Goal: Find specific page/section: Find specific page/section

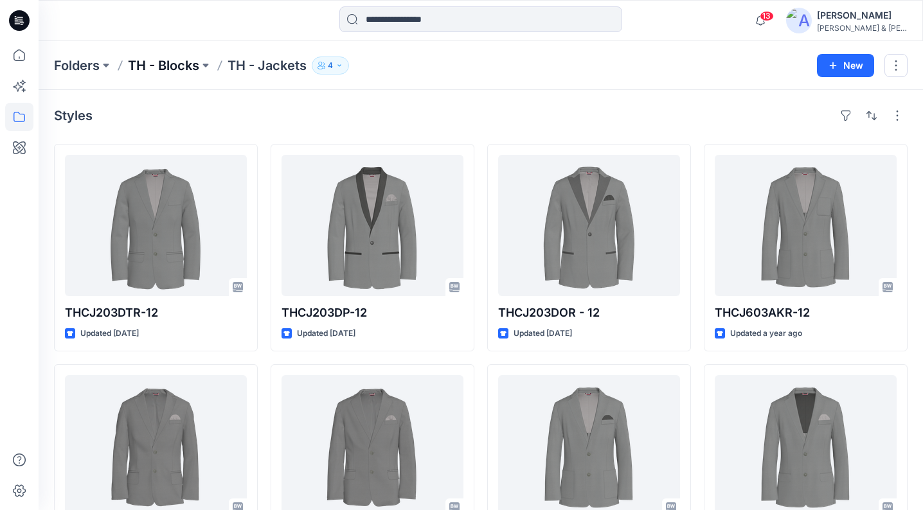
click at [159, 62] on p "TH - Blocks" at bounding box center [163, 66] width 71 height 18
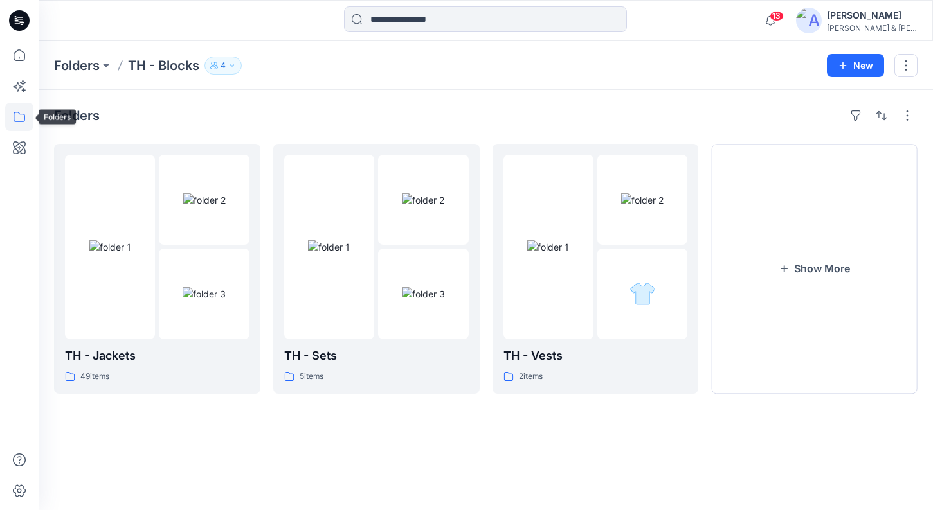
click at [18, 115] on icon at bounding box center [19, 117] width 28 height 28
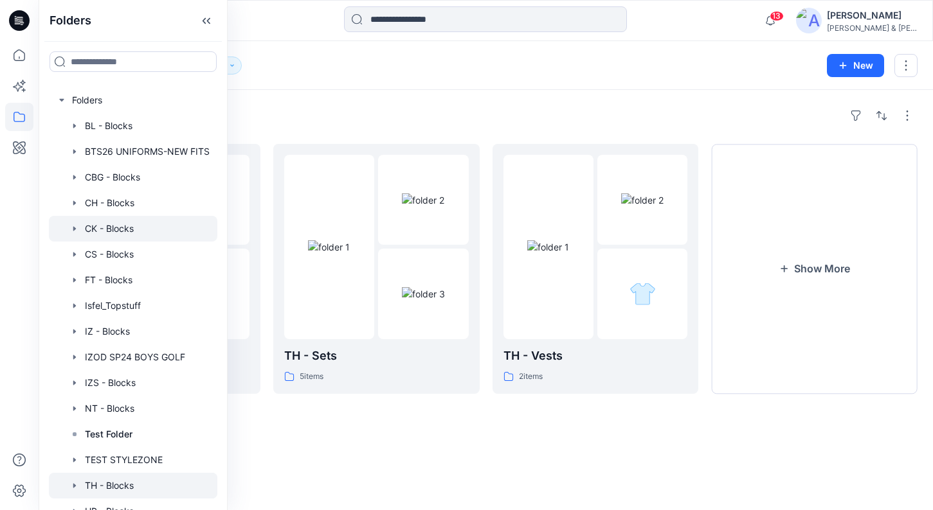
click at [114, 228] on div at bounding box center [133, 229] width 168 height 26
click at [508, 113] on div "Folders" at bounding box center [485, 115] width 863 height 21
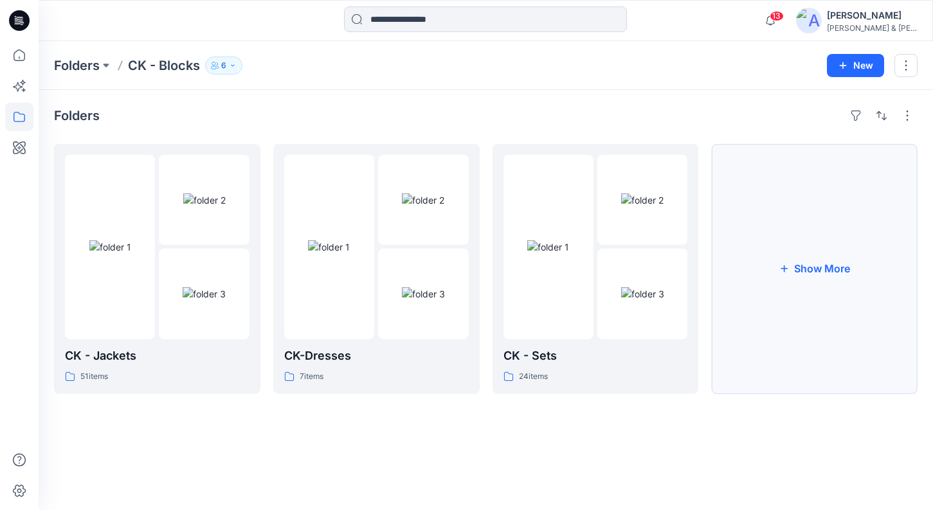
click at [782, 219] on button "Show More" at bounding box center [814, 269] width 206 height 250
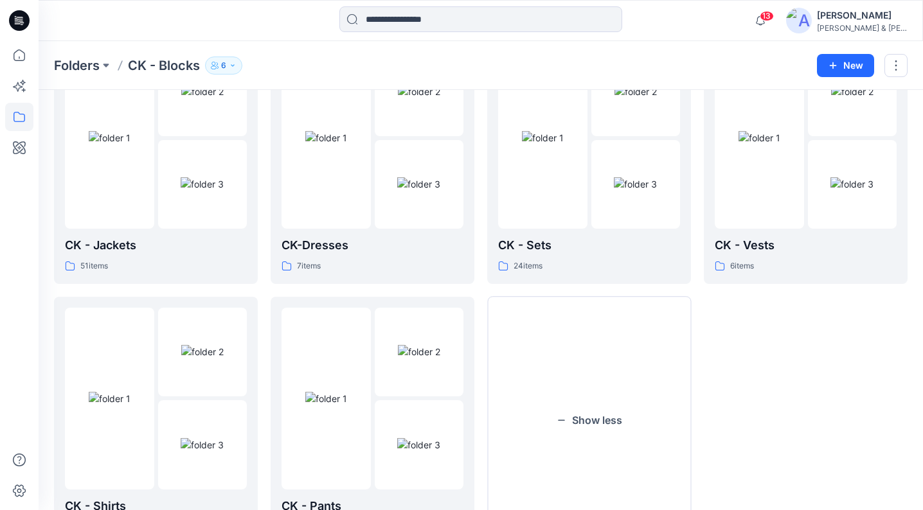
scroll to position [114, 0]
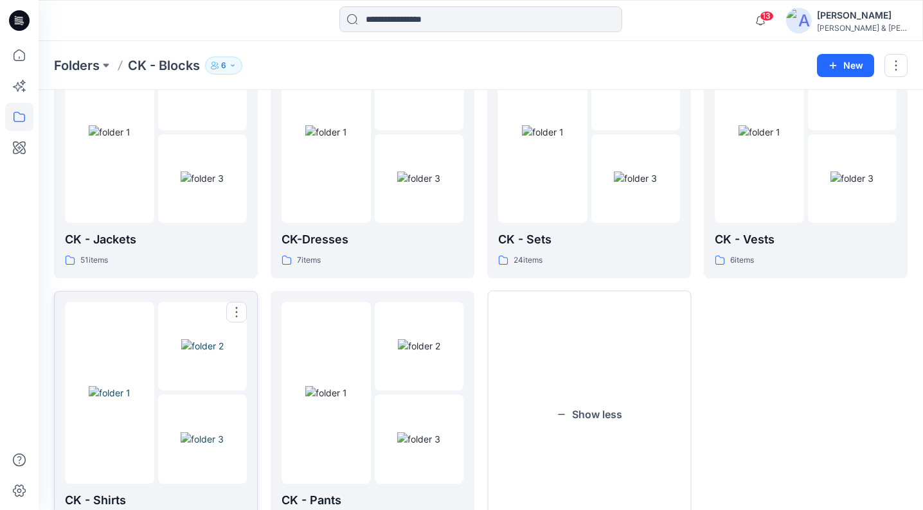
click at [130, 400] on img at bounding box center [110, 392] width 42 height 13
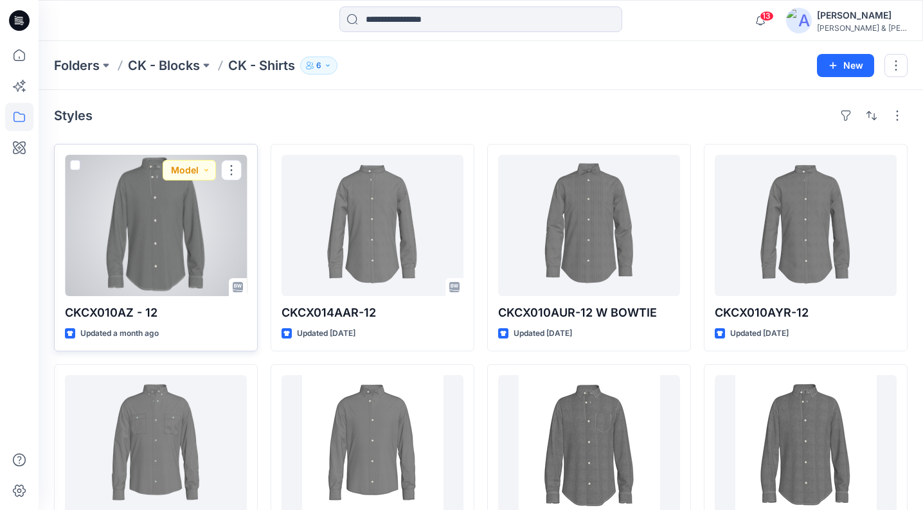
click at [169, 213] on div at bounding box center [156, 225] width 182 height 141
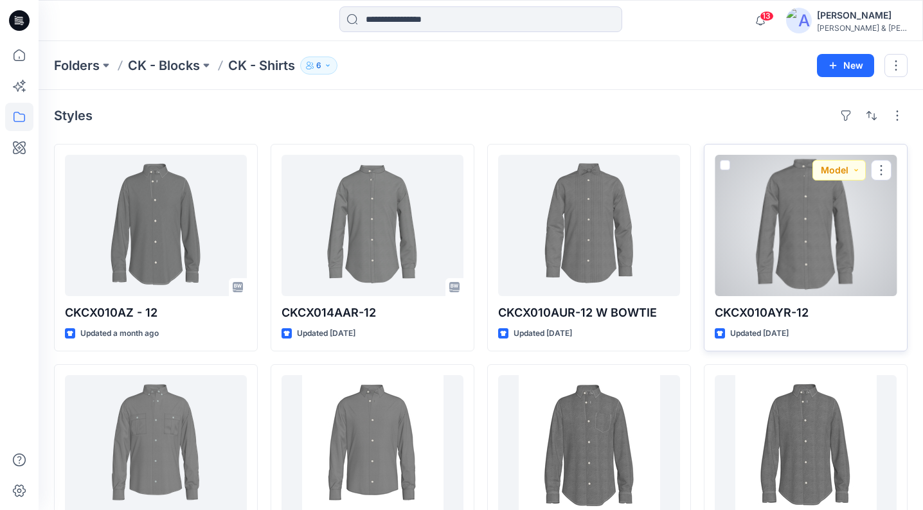
click at [768, 248] on div at bounding box center [806, 225] width 182 height 141
